Goal: Transaction & Acquisition: Purchase product/service

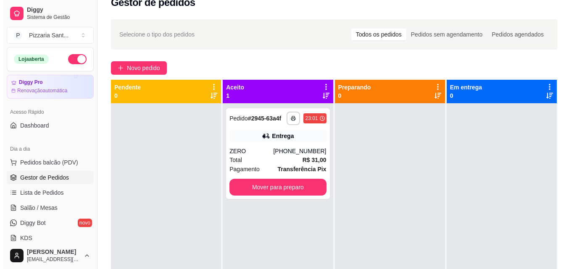
scroll to position [2, 0]
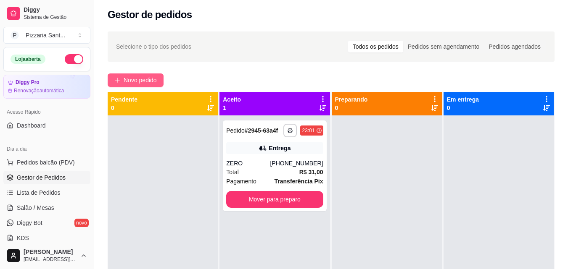
click at [156, 76] on span "Novo pedido" at bounding box center [140, 80] width 33 height 9
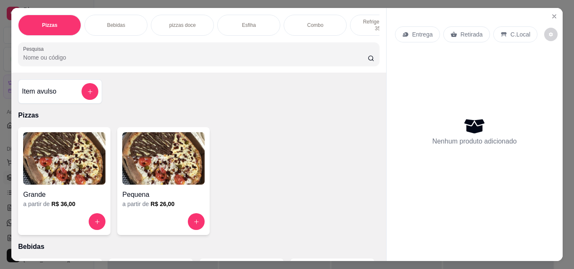
click at [74, 148] on img at bounding box center [64, 158] width 82 height 53
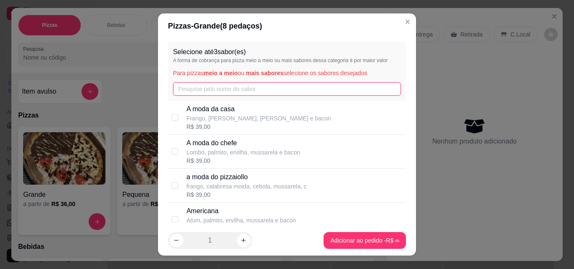
drag, startPoint x: 205, startPoint y: 87, endPoint x: 193, endPoint y: 82, distance: 12.9
click at [194, 83] on input "text" at bounding box center [287, 88] width 228 height 13
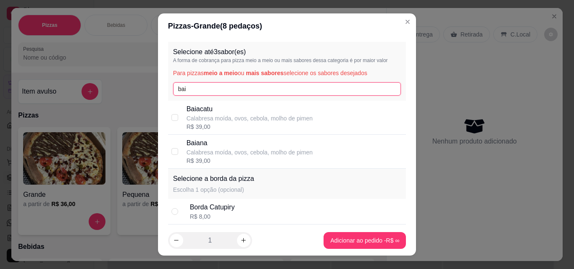
type input "bai"
drag, startPoint x: 223, startPoint y: 118, endPoint x: 0, endPoint y: 20, distance: 243.6
click at [208, 115] on p "Calabresa moída, ovos, cebola, molho de pimen" at bounding box center [250, 118] width 126 height 8
checkbox input "true"
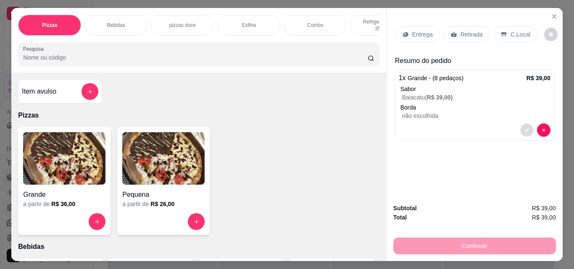
click at [520, 124] on button "decrease-product-quantity" at bounding box center [526, 130] width 13 height 13
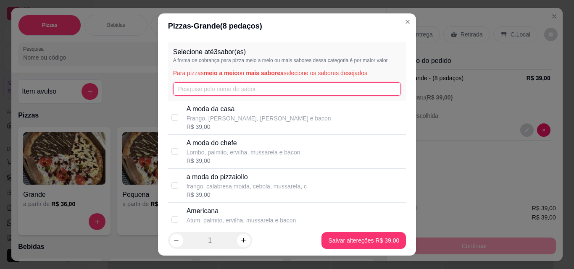
click at [218, 88] on input "text" at bounding box center [287, 88] width 228 height 13
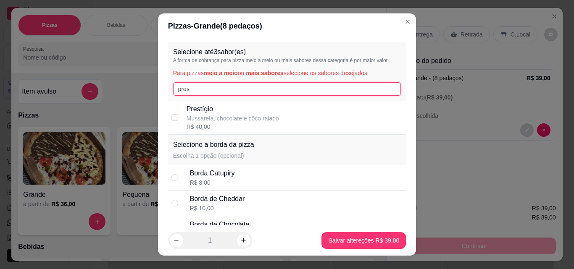
type input "pres"
click at [208, 108] on p "Prestígio" at bounding box center [233, 109] width 92 height 10
checkbox input "true"
drag, startPoint x: 177, startPoint y: 93, endPoint x: 153, endPoint y: 93, distance: 24.4
click at [153, 93] on div "Pizzas - Grande ( 8 pedaços) Selecione até 3 sabor(es) A forma de cobrança para…" at bounding box center [287, 134] width 574 height 269
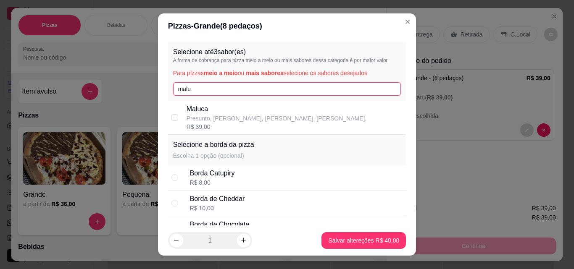
type input "malu"
click at [229, 113] on p "Maluca" at bounding box center [277, 109] width 180 height 10
checkbox input "true"
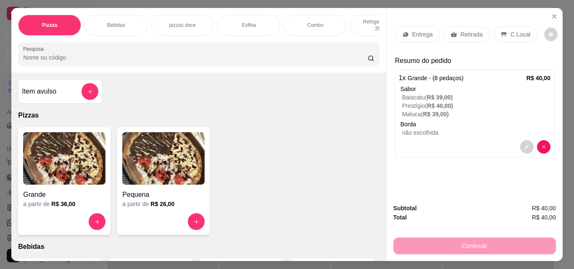
click at [413, 26] on div "Entrega" at bounding box center [417, 34] width 45 height 16
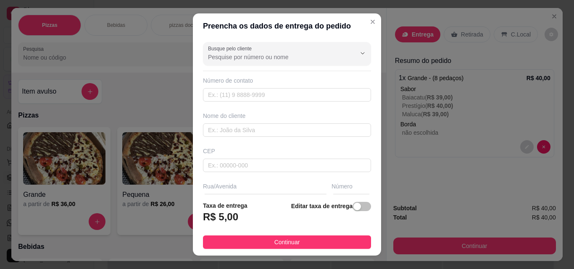
scroll to position [42, 0]
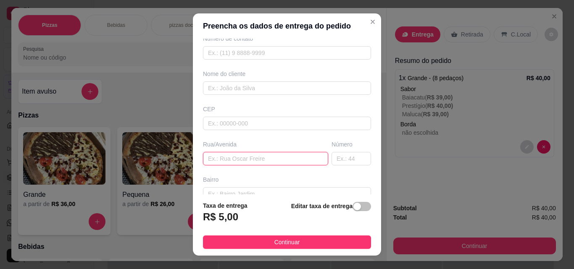
click at [241, 159] on input "text" at bounding box center [265, 158] width 125 height 13
type input "av coronel [PERSON_NAME]"
click at [334, 158] on input "text" at bounding box center [351, 158] width 39 height 13
type input "285"
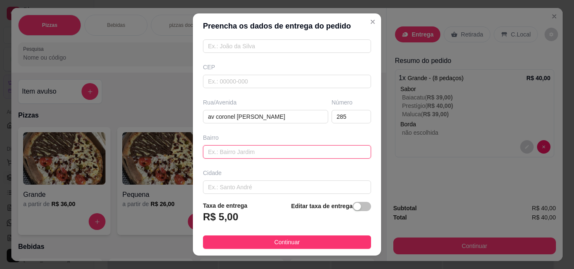
click at [240, 154] on input "text" at bounding box center [287, 151] width 168 height 13
click at [279, 153] on input "q15 em frente ao mercadino bom dia" at bounding box center [287, 151] width 168 height 13
type input "q15 em frente ao mercadinho bom dia"
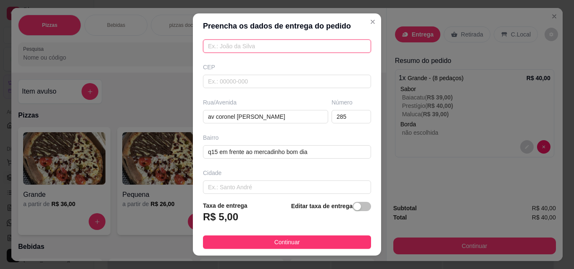
click at [254, 47] on input "text" at bounding box center [287, 45] width 168 height 13
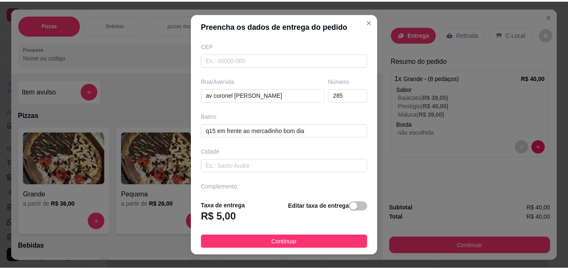
scroll to position [126, 0]
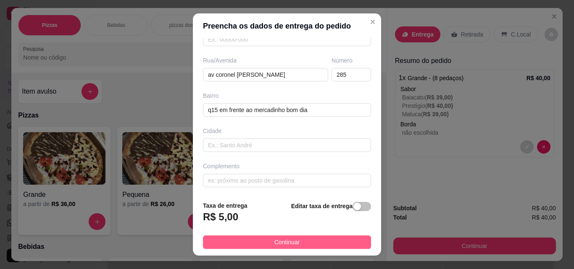
type input "JVZIN"
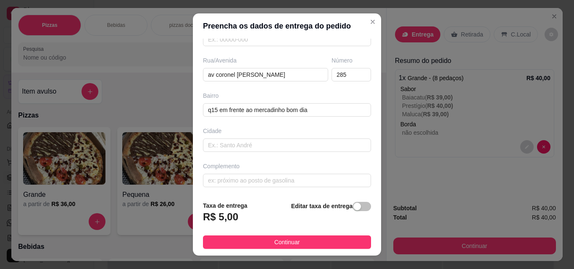
click at [326, 240] on button "Continuar" at bounding box center [287, 242] width 168 height 13
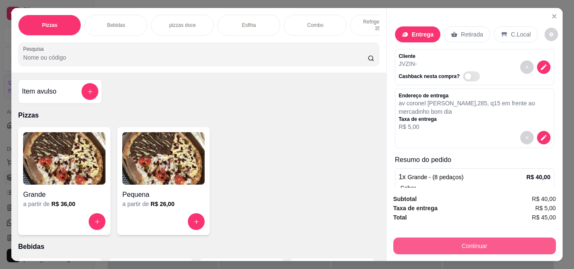
click at [500, 246] on button "Continuar" at bounding box center [474, 246] width 163 height 17
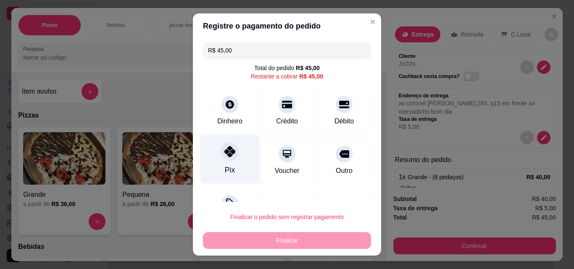
click at [212, 160] on div "Pix" at bounding box center [229, 159] width 59 height 49
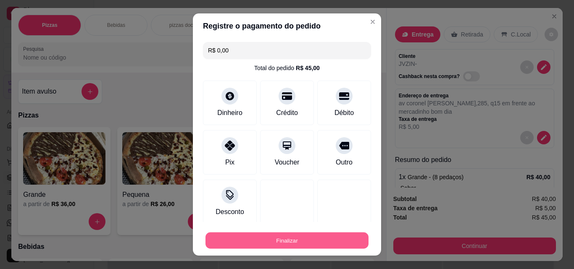
click at [258, 234] on button "Finalizar" at bounding box center [286, 241] width 163 height 16
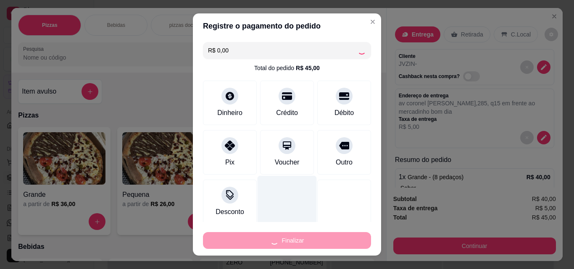
type input "-R$ 45,00"
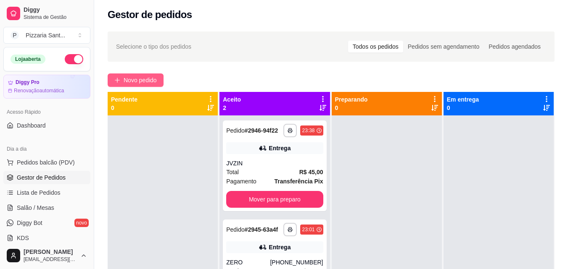
click at [139, 85] on button "Novo pedido" at bounding box center [136, 80] width 56 height 13
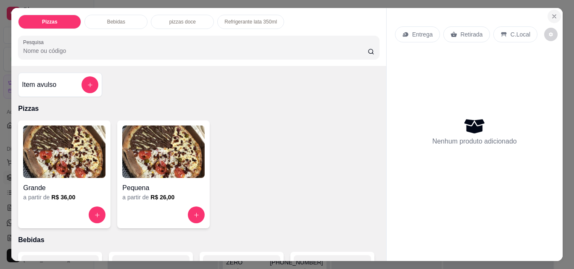
click at [551, 13] on icon "Close" at bounding box center [554, 16] width 7 height 7
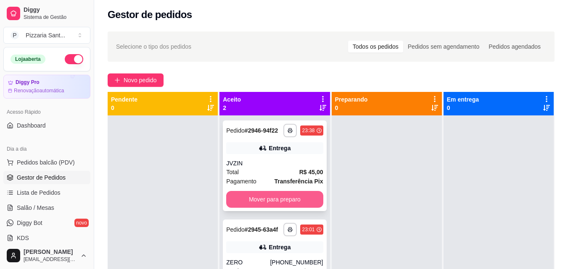
click at [282, 202] on button "Mover para preparo" at bounding box center [274, 199] width 97 height 17
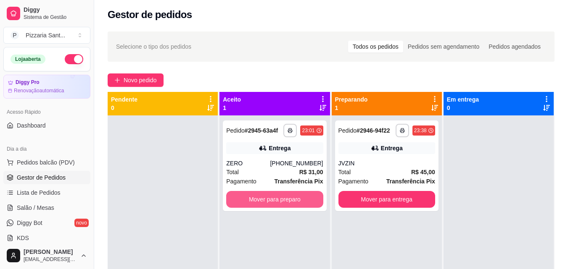
click at [282, 202] on button "Mover para preparo" at bounding box center [274, 199] width 97 height 17
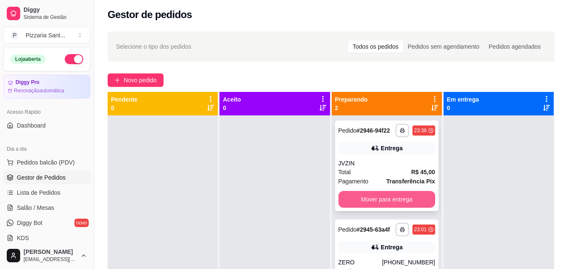
click at [372, 197] on button "Mover para entrega" at bounding box center [386, 199] width 97 height 17
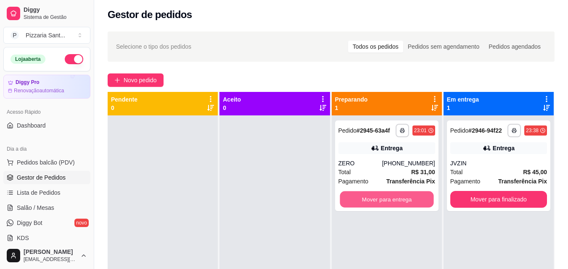
click at [374, 197] on button "Mover para entrega" at bounding box center [386, 200] width 94 height 16
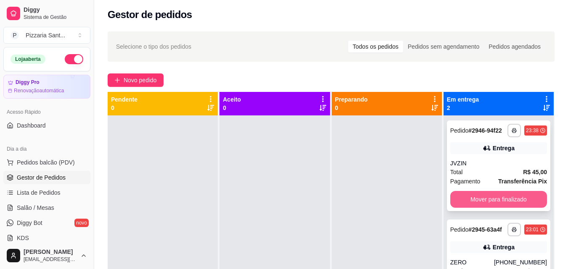
click at [498, 194] on button "Mover para finalizado" at bounding box center [498, 199] width 97 height 17
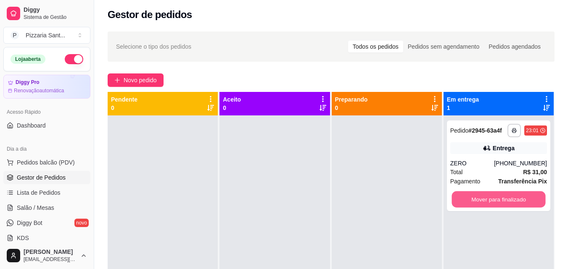
click at [498, 194] on button "Mover para finalizado" at bounding box center [498, 200] width 94 height 16
